Goal: Information Seeking & Learning: Check status

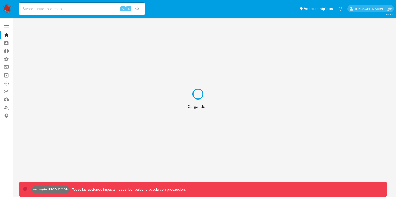
click at [74, 10] on div "Cargando..." at bounding box center [198, 98] width 396 height 197
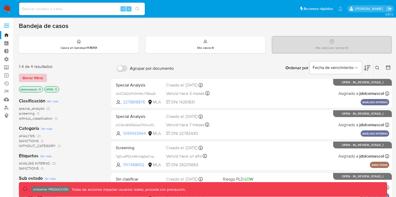
click at [38, 77] on span "Borrar filtros" at bounding box center [33, 77] width 21 height 7
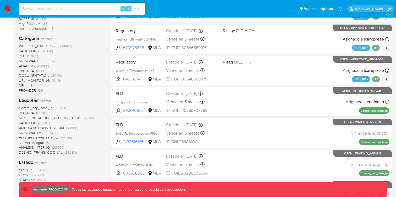
scroll to position [116, 0]
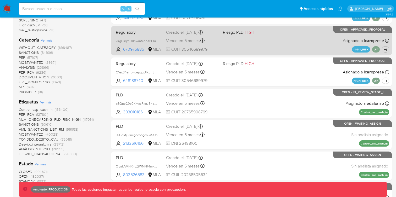
click at [261, 39] on div "Regulatory klrglHiqmL81hxanMdZXPF1u 670975885 MLA Riesgo PLD: HIGH Creado el: 1…" at bounding box center [251, 40] width 275 height 26
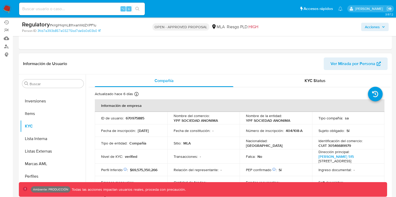
scroll to position [61, 0]
select select "10"
click at [331, 62] on span "Ver Mirada por Persona" at bounding box center [352, 64] width 45 height 13
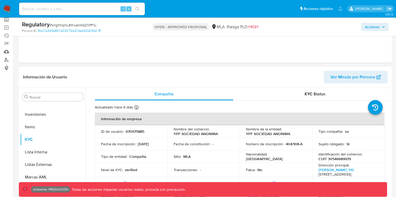
scroll to position [0, 0]
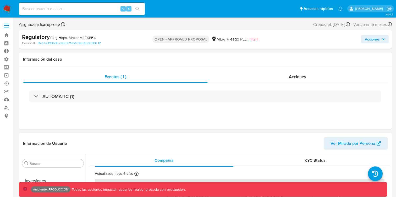
click at [361, 137] on div "Información de Usuario Ver Mirada por Persona" at bounding box center [205, 143] width 373 height 21
click at [360, 141] on span "Ver Mirada por Persona" at bounding box center [352, 143] width 45 height 13
click at [10, 12] on img at bounding box center [7, 8] width 9 height 9
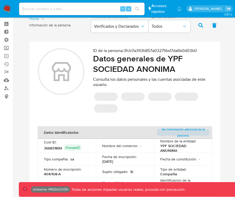
scroll to position [25, 0]
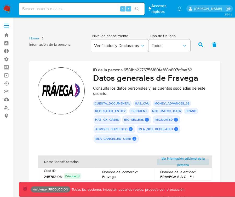
click at [201, 115] on div "CUENTA_DOCUMENTAL HAS_CVU MONEY_ADVANCES_38 REGULATED_ENTITY FREQUENT NOT_MATCH…" at bounding box center [152, 121] width 119 height 43
click at [182, 85] on div "ID de la persona : 6581bb2276756f80fef68b807dfbaf32 Datos generales de Fravega …" at bounding box center [152, 108] width 119 height 80
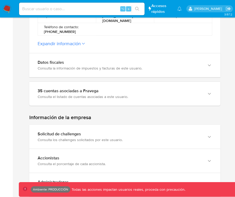
scroll to position [314, 0]
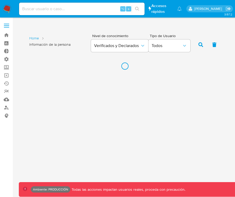
click at [49, 120] on div "3.157.2 Home Información de la persona Nivel de conocimiento Verificados y Decl…" at bounding box center [125, 107] width 212 height 173
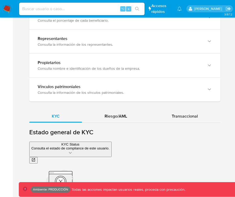
scroll to position [507, 0]
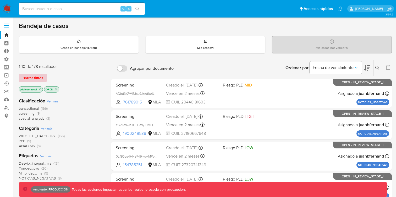
click at [43, 78] on button "Borrar filtros" at bounding box center [33, 78] width 28 height 8
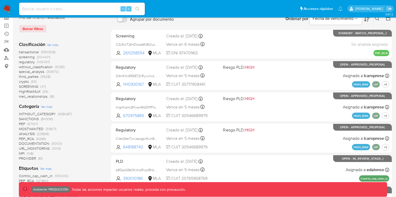
scroll to position [52, 0]
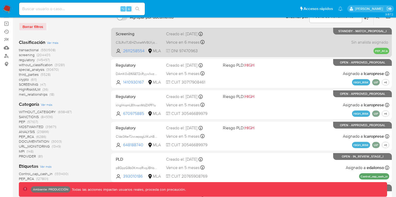
click at [256, 44] on div "Screening C3LRo1TJEHZ1okeMVBLYyzJL 2611258554 MLA Creado el: 13/08/2025 Creado …" at bounding box center [251, 42] width 275 height 26
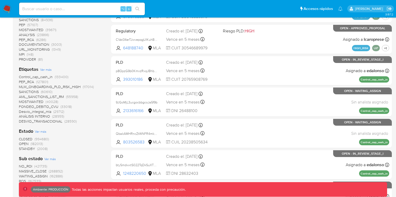
scroll to position [147, 0]
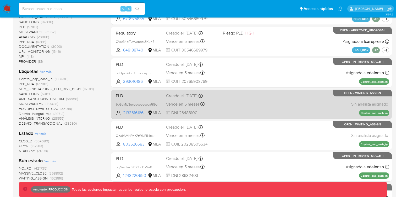
click at [252, 100] on div "PLD 9JGoMjL3ucgocbbgcoJa5f9b 2133616166 MLA Creado el: 26/06/2025 Creado el: 26…" at bounding box center [251, 104] width 275 height 26
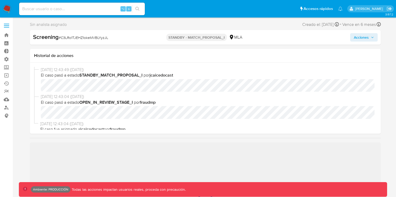
scroll to position [5, 0]
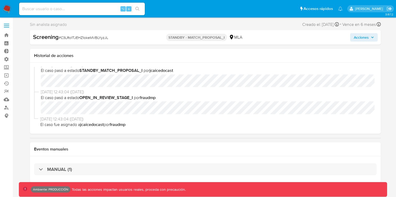
select select "10"
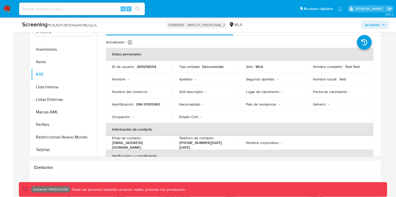
scroll to position [170, 0]
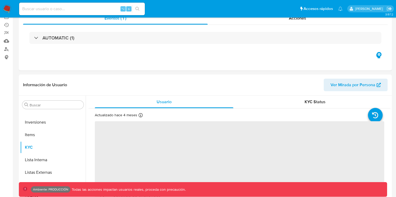
scroll to position [61, 0]
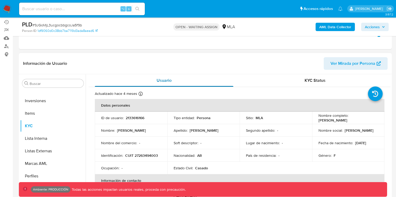
select select "10"
click at [342, 66] on span "Ver Mirada por Persona" at bounding box center [352, 63] width 45 height 13
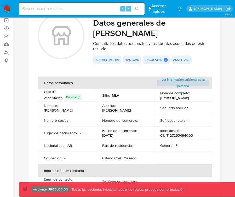
scroll to position [56, 0]
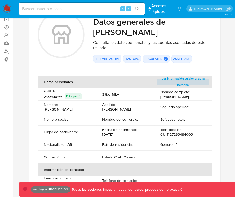
click at [206, 65] on div "ID de la persona : 1df9060d0c38bb7ba7119d3ada8aead6 Datos generales de [PERSON_…" at bounding box center [152, 39] width 119 height 56
